Goal: Navigation & Orientation: Find specific page/section

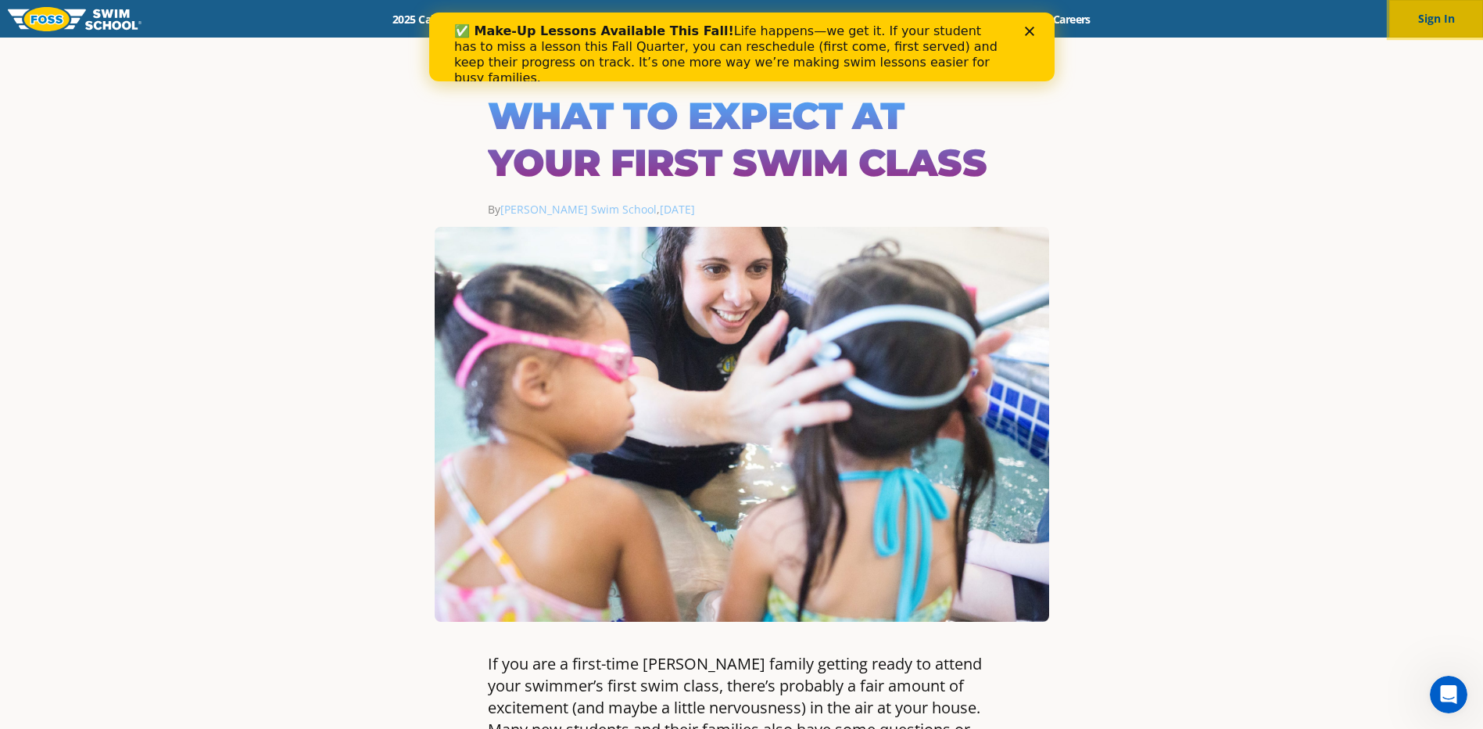
click at [1442, 23] on button "Sign In" at bounding box center [1436, 19] width 94 height 38
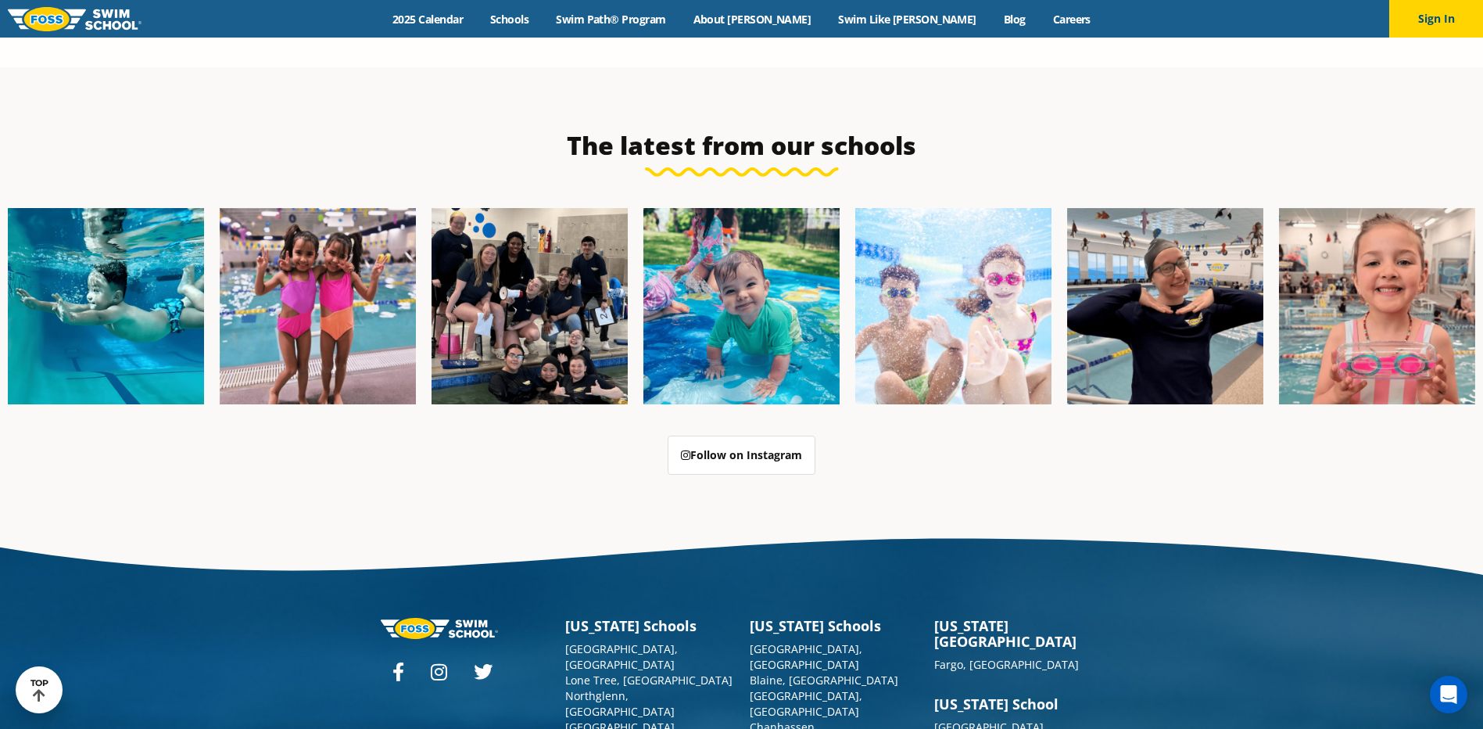
scroll to position [4026, 0]
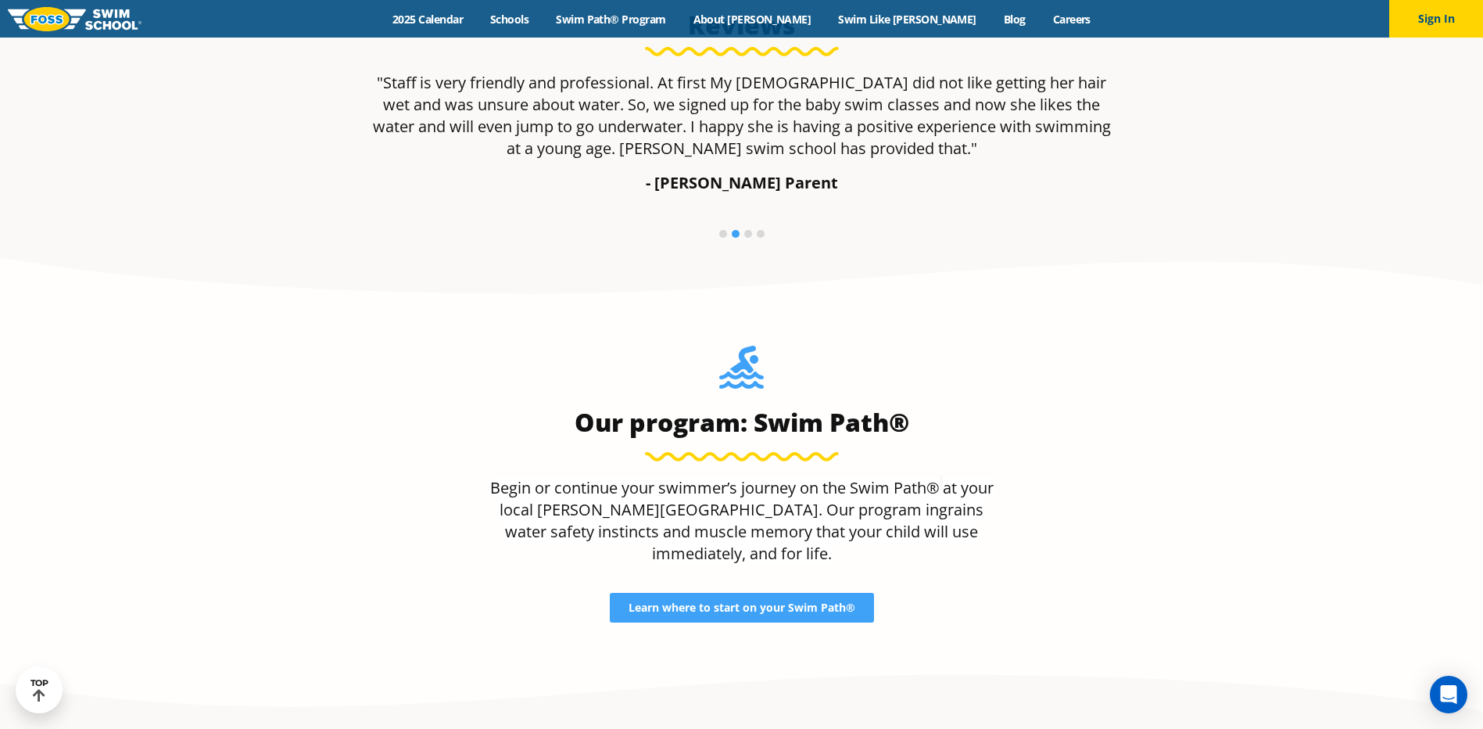
scroll to position [1251, 0]
